Goal: Navigation & Orientation: Find specific page/section

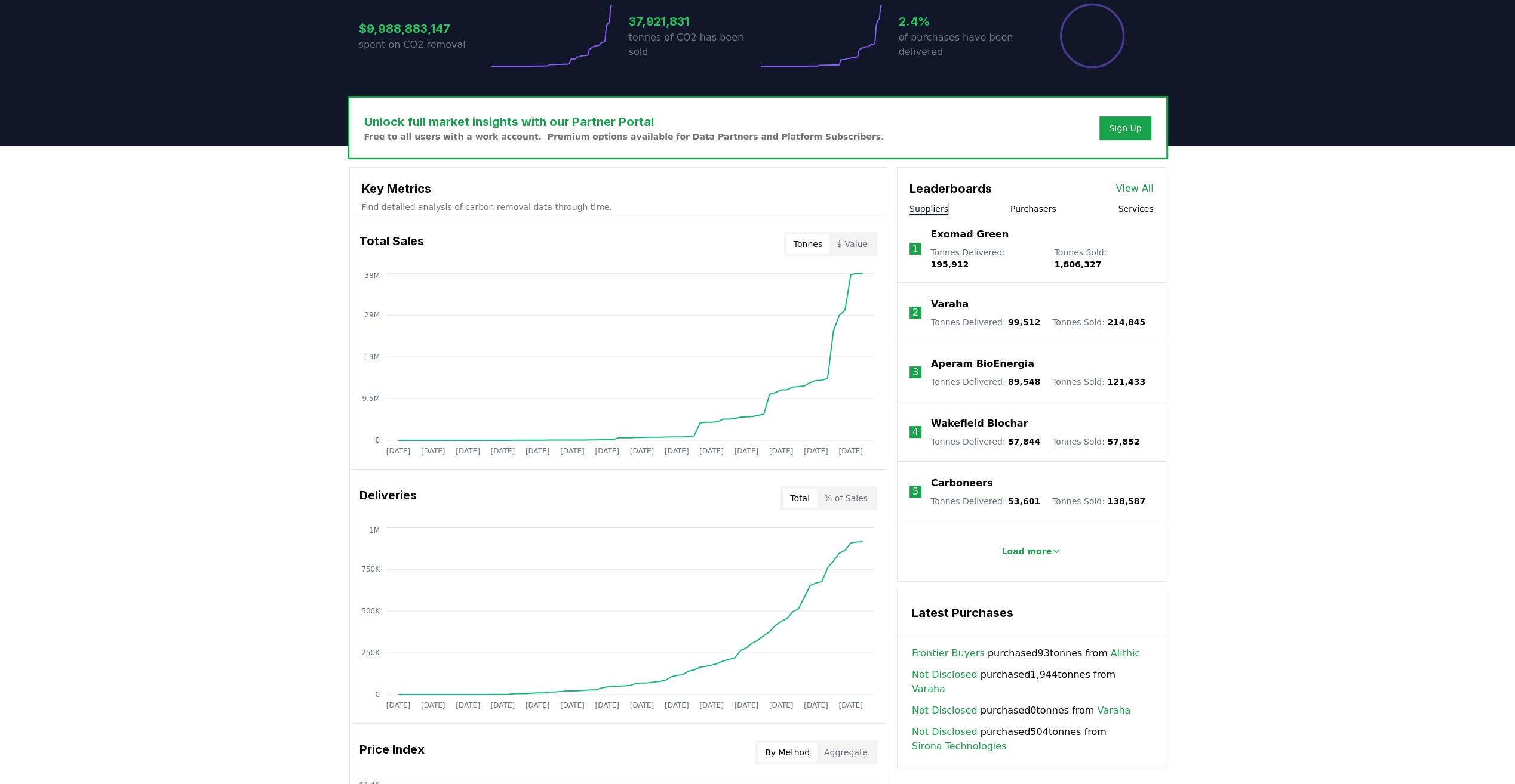
scroll to position [298, 0]
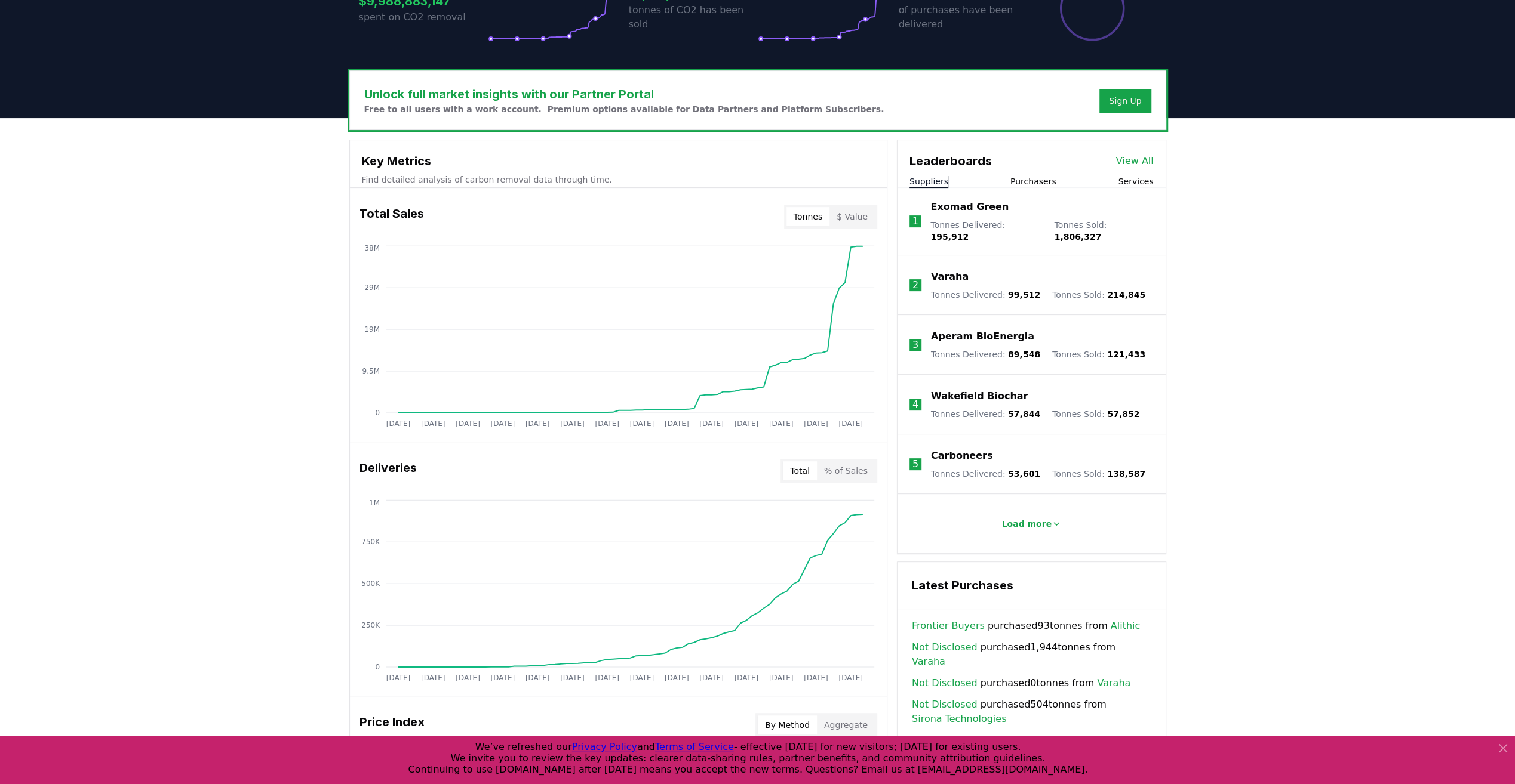
click at [866, 216] on button "$ Value" at bounding box center [851, 216] width 45 height 19
click at [862, 220] on button "$ Value" at bounding box center [851, 216] width 45 height 19
click at [820, 207] on button "Tonnes" at bounding box center [807, 216] width 43 height 19
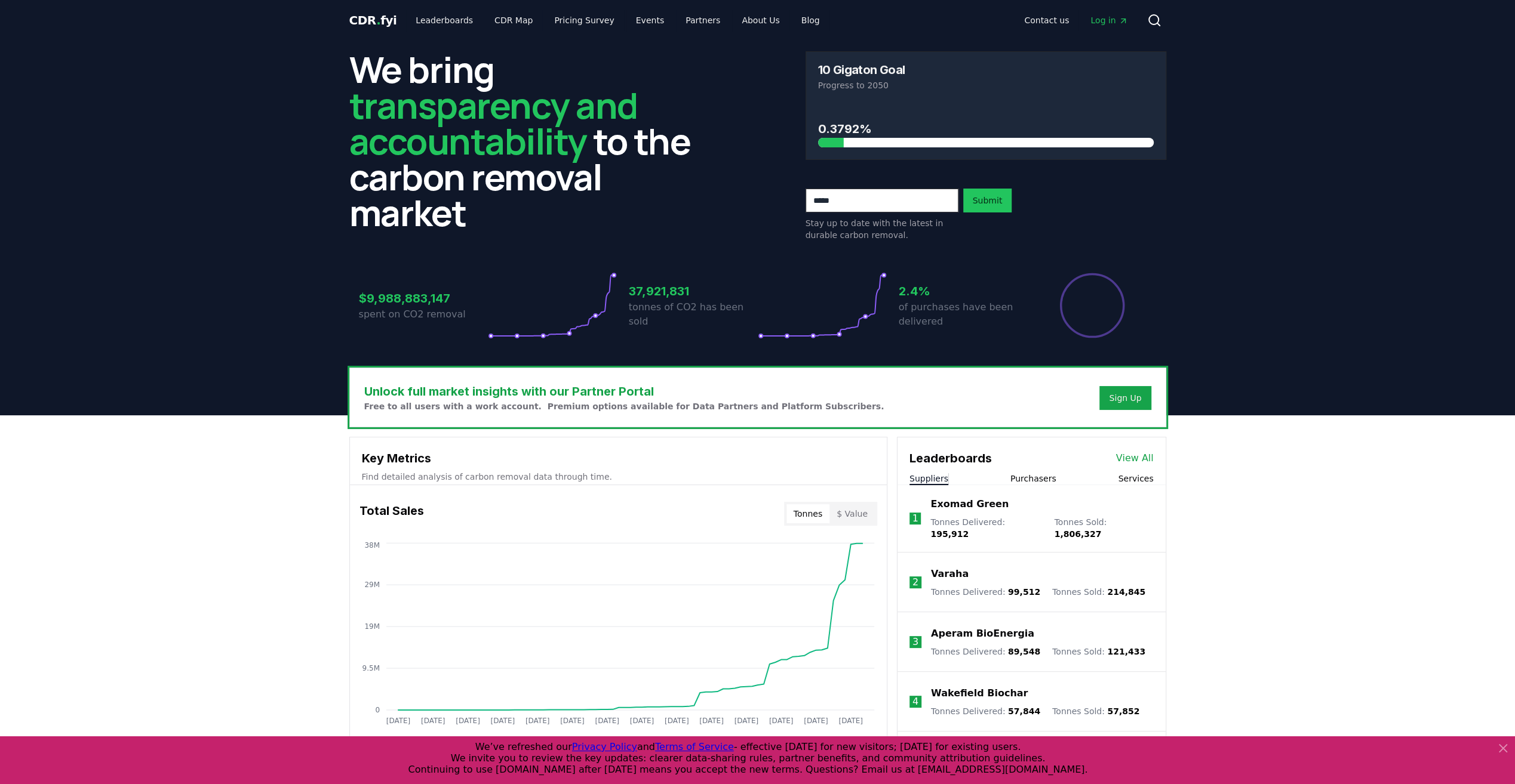
scroll to position [0, 0]
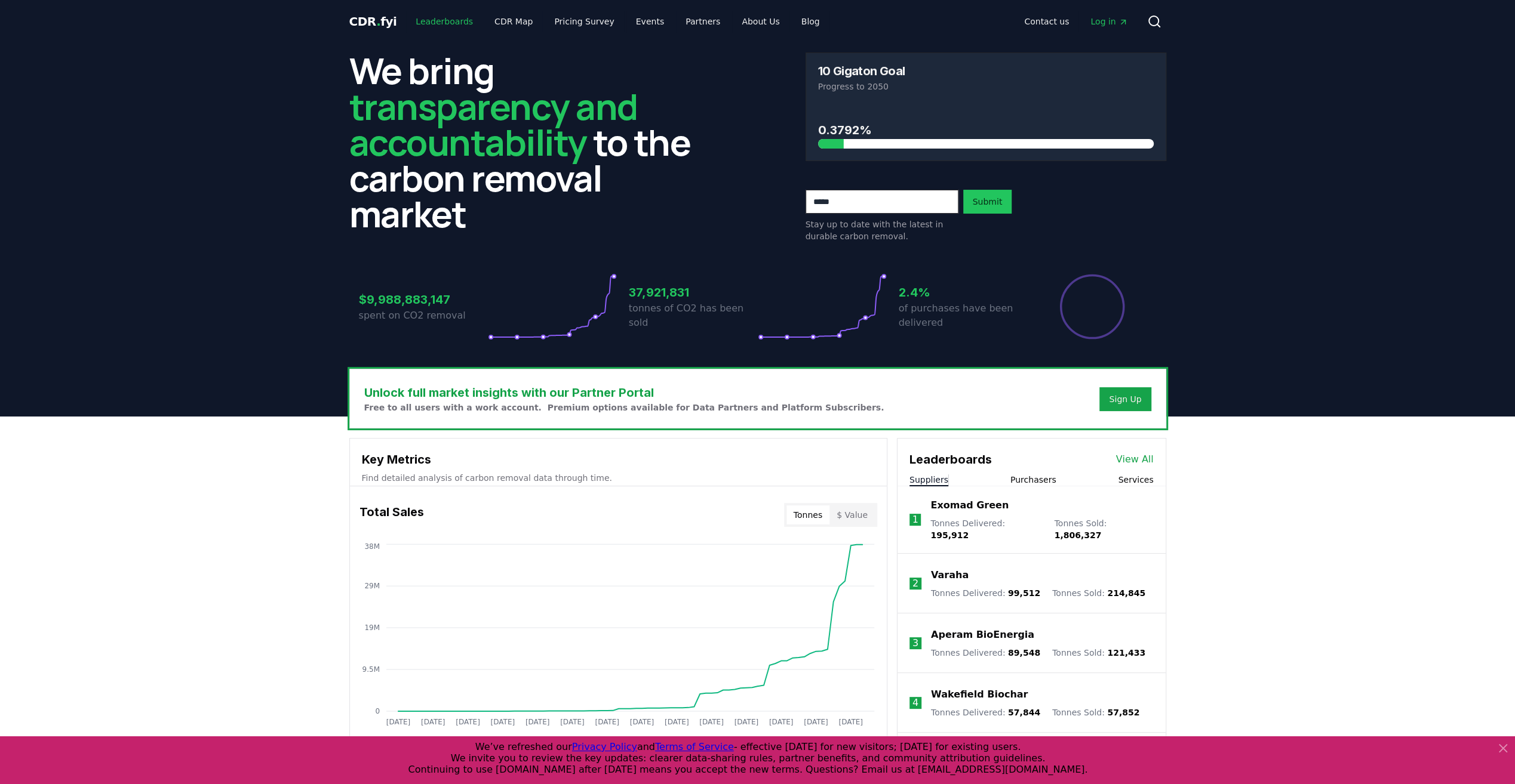
click at [451, 20] on link "Leaderboards" at bounding box center [444, 21] width 76 height 21
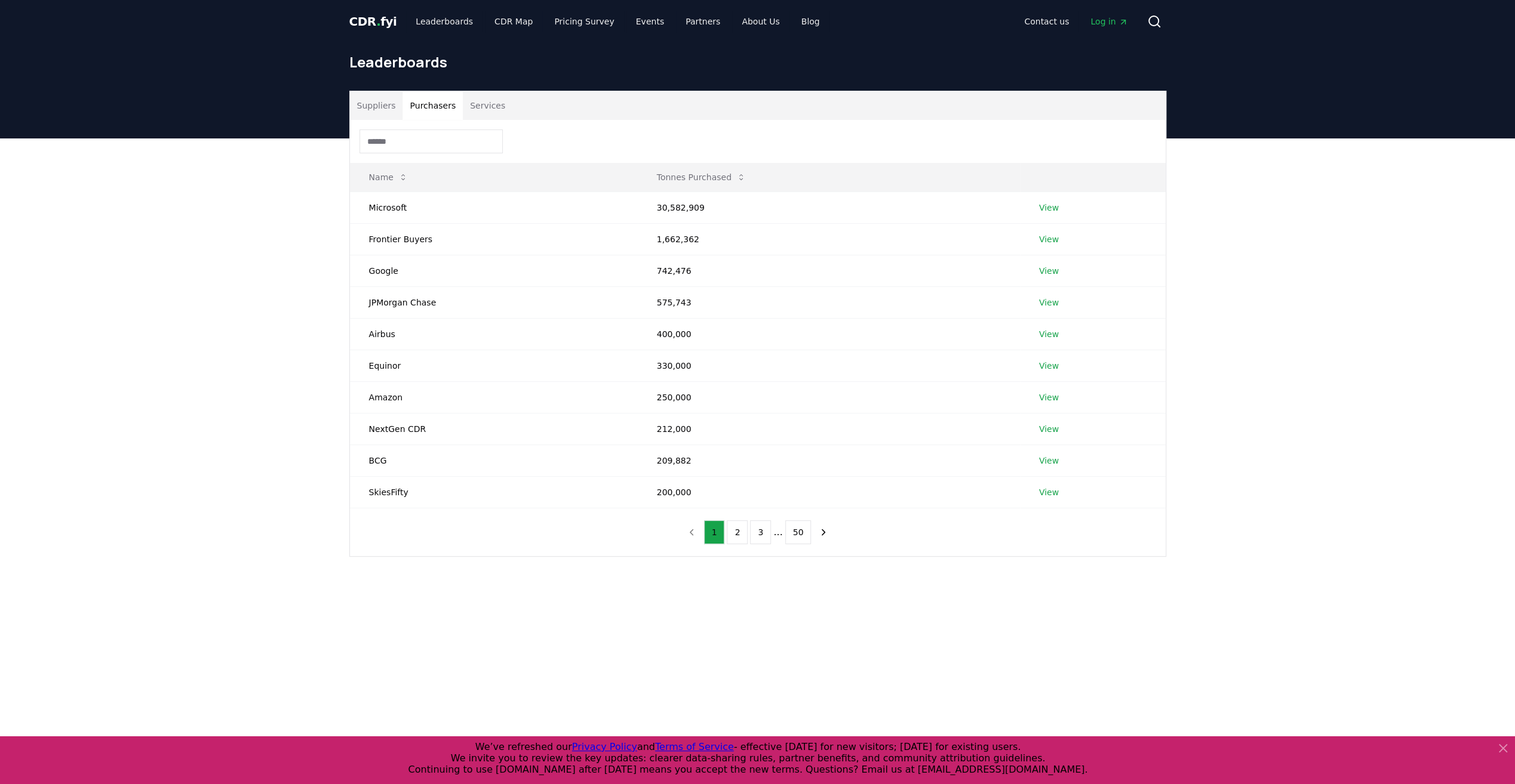
click at [426, 105] on button "Purchasers" at bounding box center [432, 105] width 60 height 29
